Goal: Task Accomplishment & Management: Manage account settings

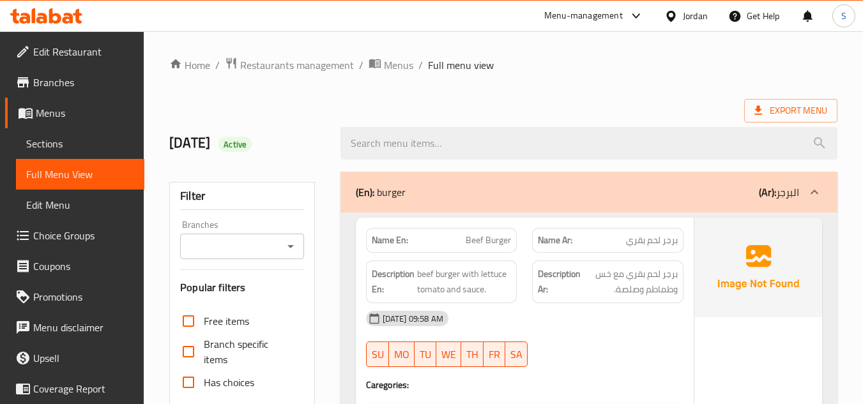
scroll to position [4665, 0]
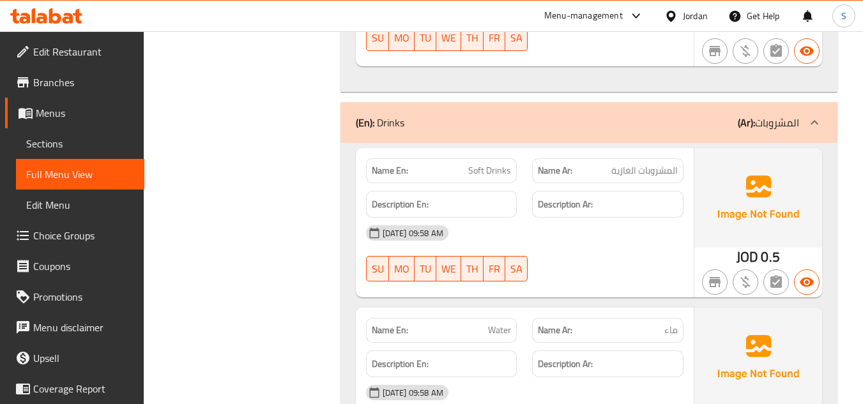
click at [683, 17] on div "Jordan" at bounding box center [695, 16] width 25 height 14
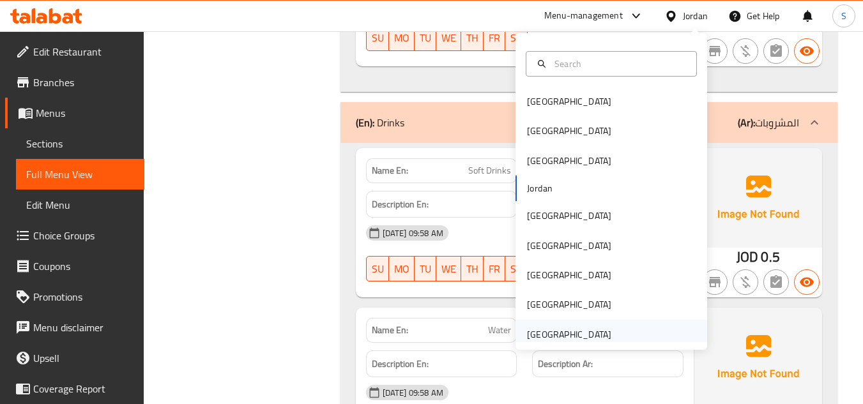
click at [591, 331] on div "[GEOGRAPHIC_DATA]" at bounding box center [569, 335] width 84 height 14
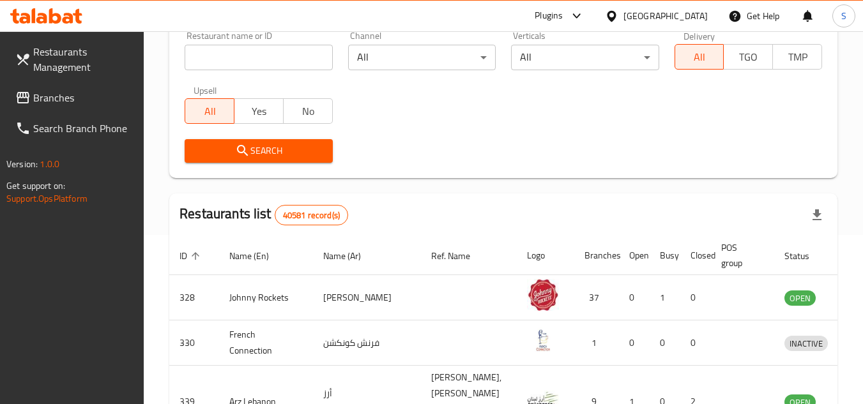
scroll to position [52, 0]
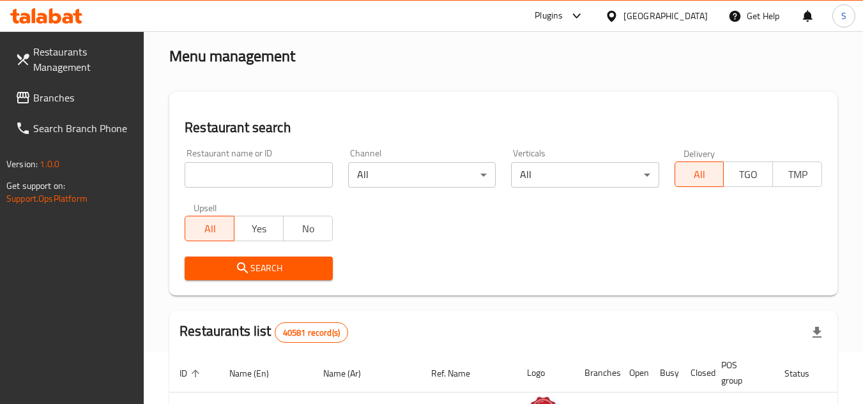
click at [270, 179] on input "search" at bounding box center [258, 175] width 147 height 26
paste input "703699"
type input "703699"
click button "Search" at bounding box center [258, 269] width 147 height 24
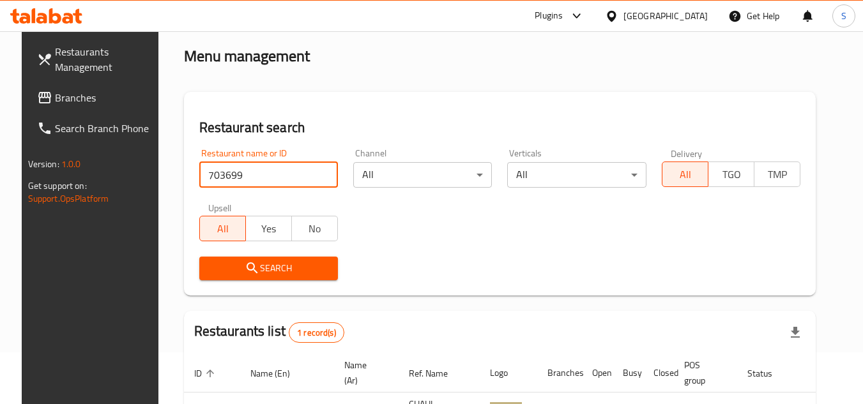
scroll to position [165, 0]
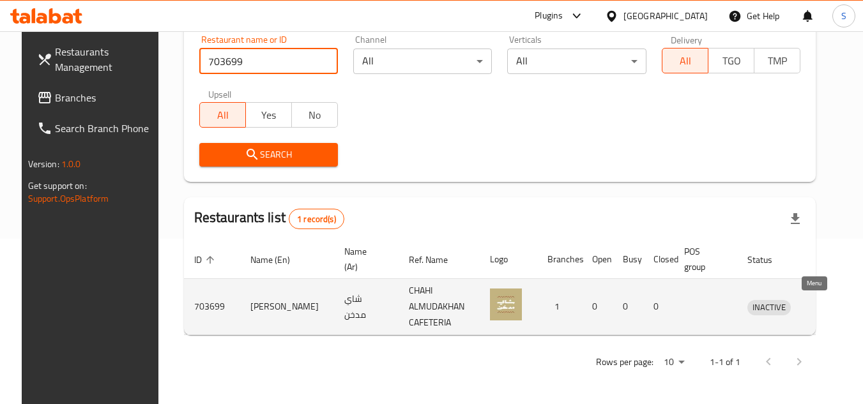
click at [817, 306] on icon "enhanced table" at bounding box center [824, 307] width 14 height 11
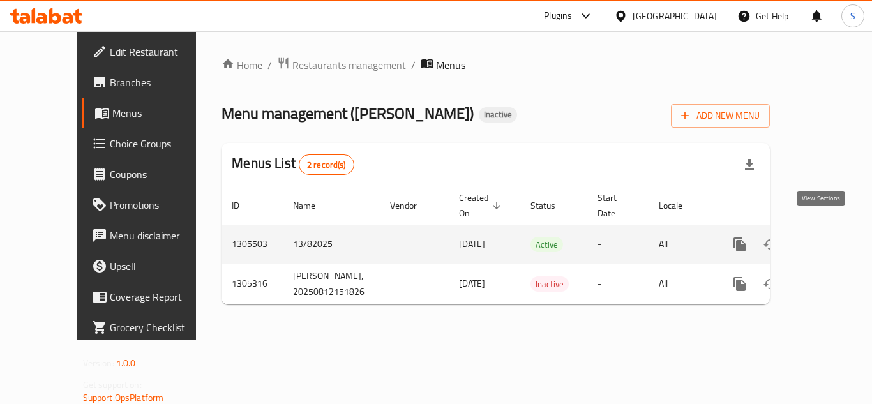
click at [829, 234] on link "enhanced table" at bounding box center [832, 244] width 31 height 31
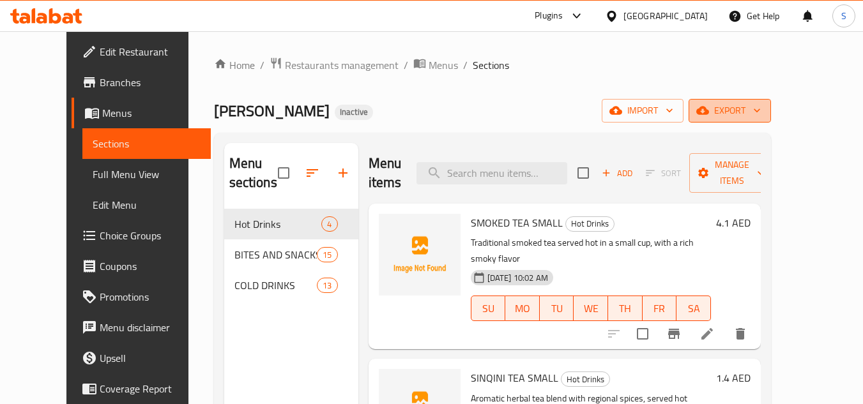
click at [760, 112] on span "export" at bounding box center [730, 111] width 62 height 16
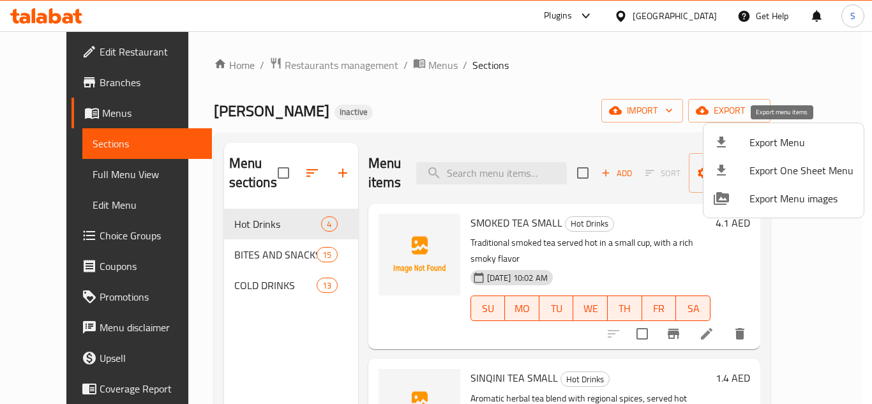
click at [781, 137] on span "Export Menu" at bounding box center [802, 142] width 104 height 15
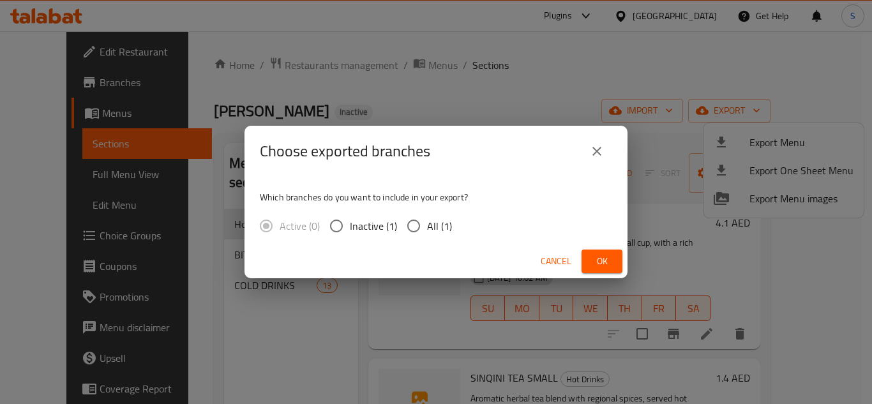
click at [415, 229] on input "All (1)" at bounding box center [413, 226] width 27 height 27
radio input "true"
click at [604, 265] on span "Ok" at bounding box center [602, 261] width 20 height 16
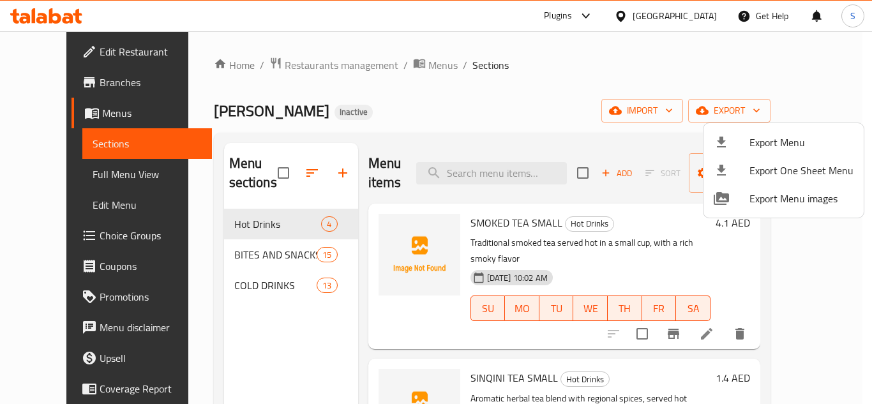
click at [481, 87] on div at bounding box center [436, 202] width 872 height 404
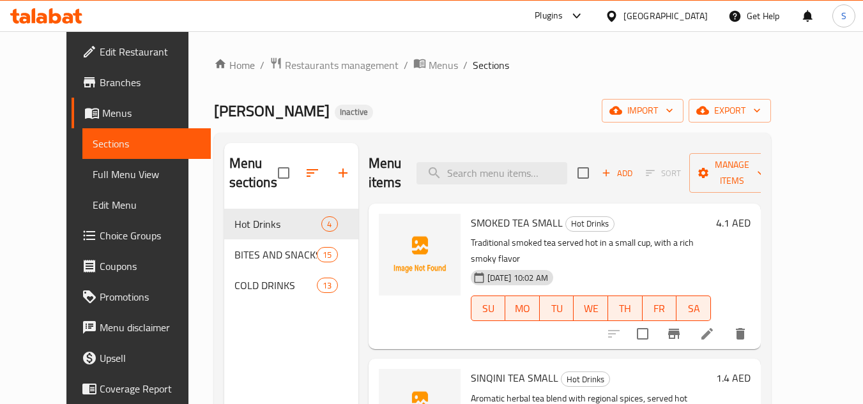
click at [100, 52] on span "Edit Restaurant" at bounding box center [150, 51] width 101 height 15
